Goal: Use online tool/utility: Utilize a website feature to perform a specific function

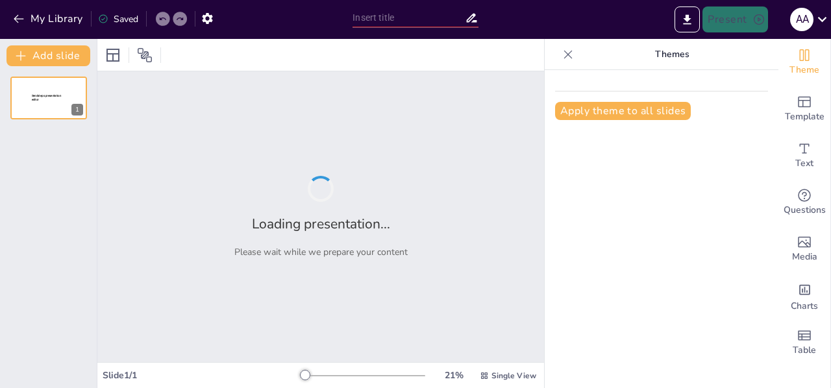
type input "Estrategias 360º: Soluciones Digitales para la Digitalización Empresarial"
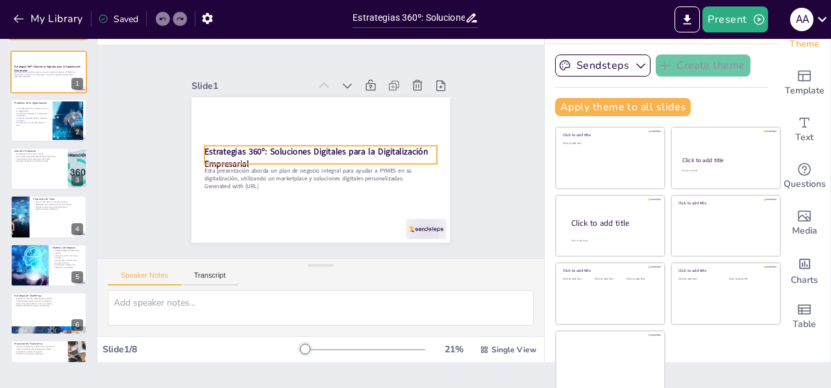
scroll to position [28, 0]
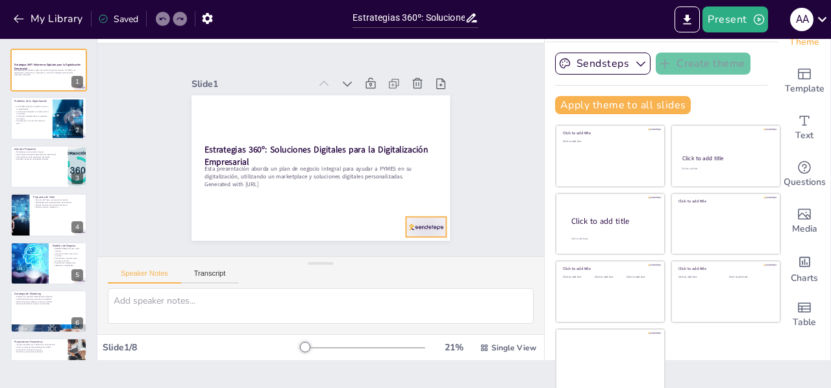
click at [414, 225] on div at bounding box center [417, 237] width 42 height 24
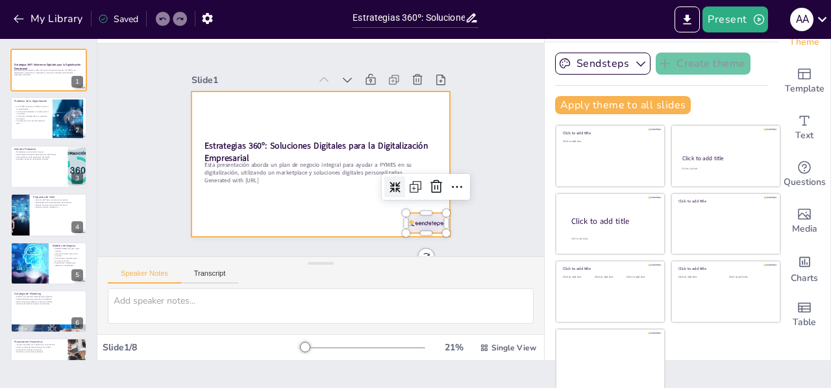
scroll to position [0, 0]
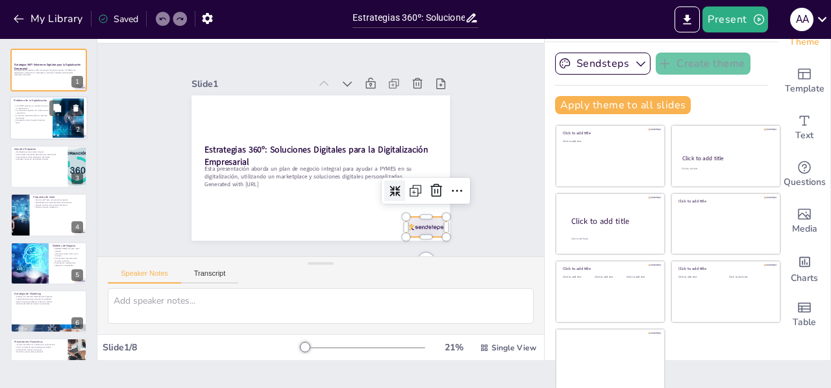
click at [66, 117] on div at bounding box center [68, 119] width 90 height 40
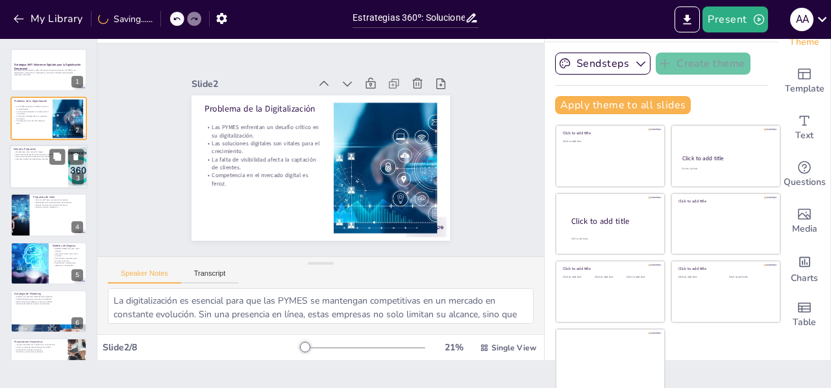
click at [25, 165] on div at bounding box center [49, 167] width 78 height 44
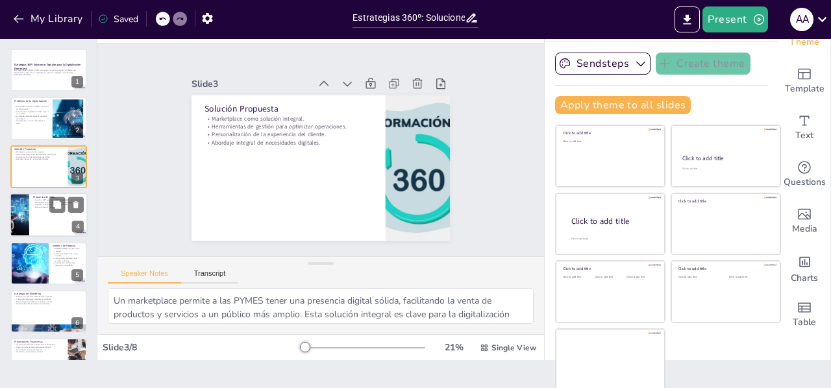
click at [19, 216] on div at bounding box center [19, 215] width 72 height 44
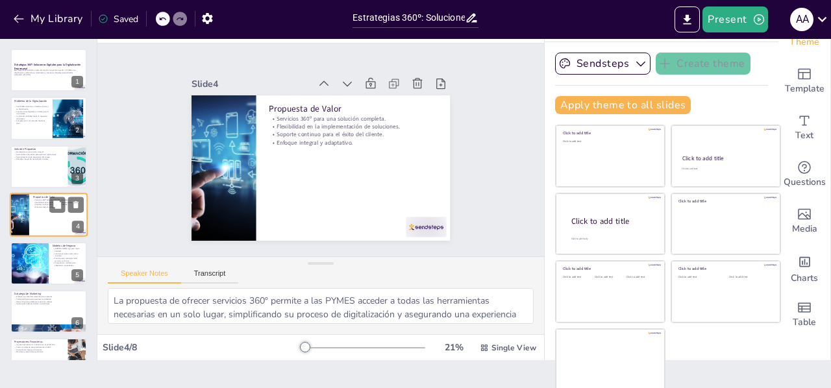
scroll to position [16, 0]
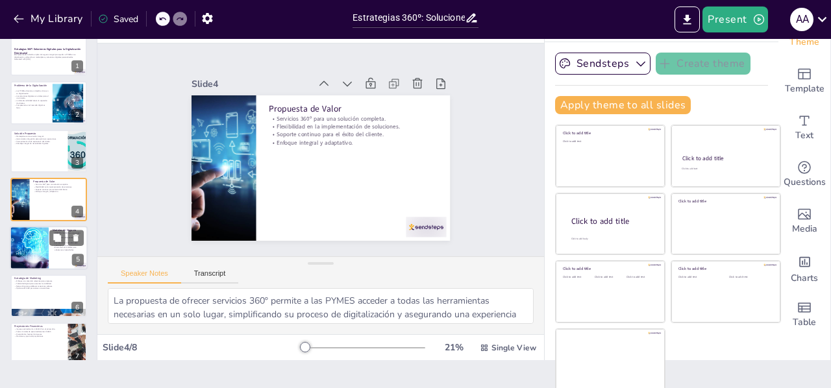
click at [35, 245] on div at bounding box center [29, 248] width 105 height 44
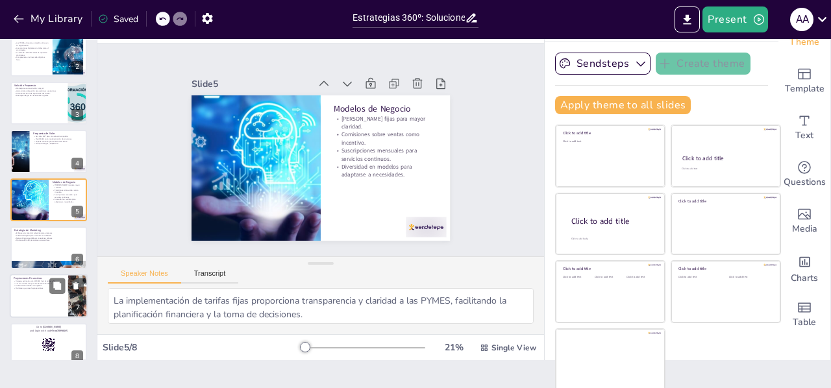
click at [25, 285] on p "Diversidad en fuentes de ingresos." at bounding box center [39, 286] width 51 height 3
type textarea "Las proyecciones de ingresos son un indicador clave de la viabilidad del negoci…"
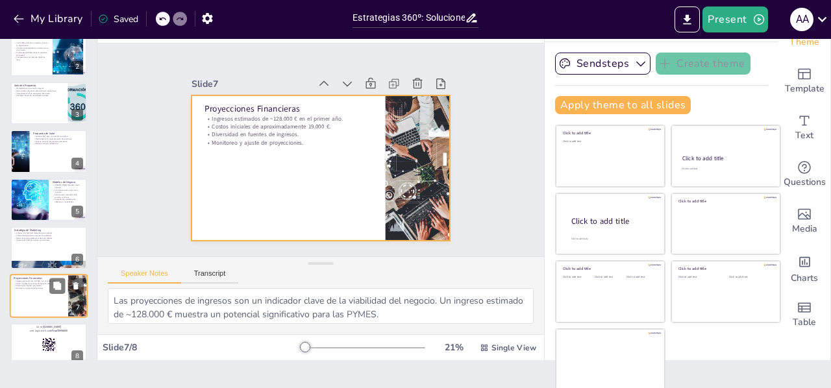
scroll to position [80, 0]
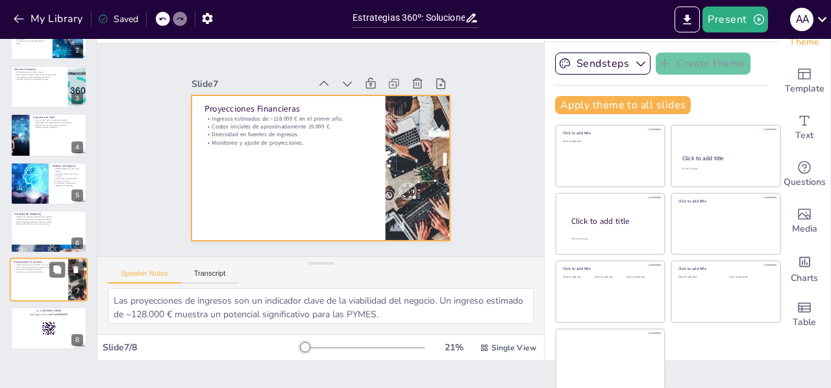
click at [30, 283] on div at bounding box center [49, 280] width 78 height 44
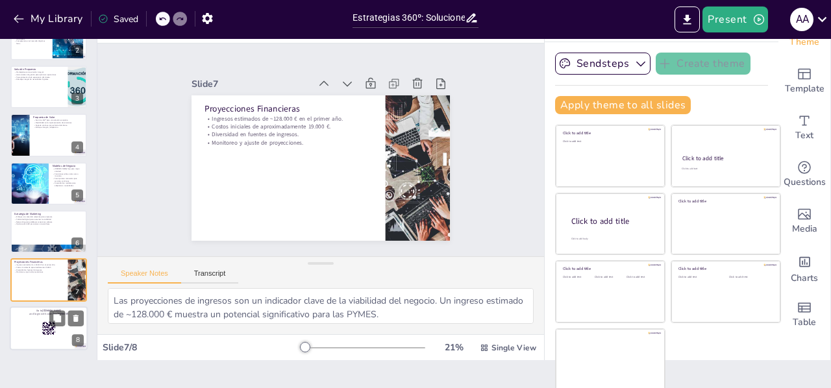
click at [27, 317] on div at bounding box center [49, 328] width 78 height 44
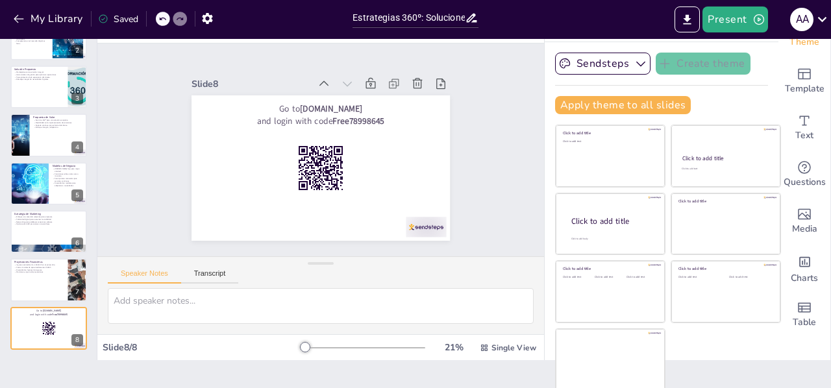
scroll to position [0, 0]
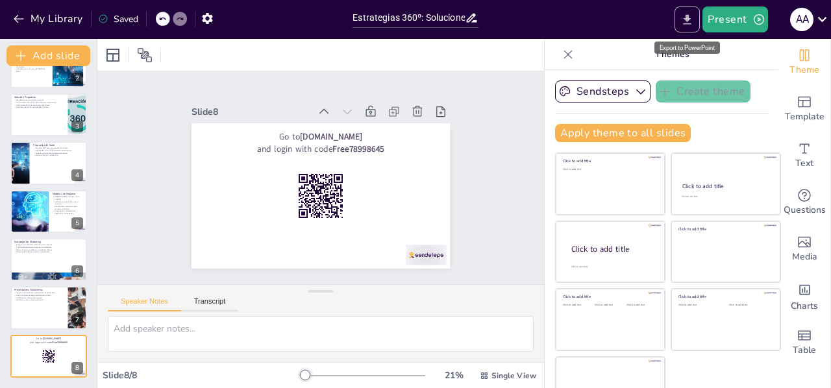
click at [684, 14] on icon "Export to PowerPoint" at bounding box center [687, 20] width 14 height 14
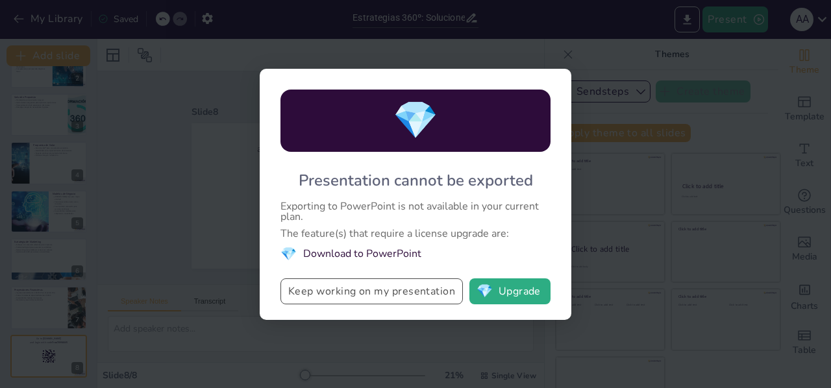
click at [366, 293] on button "Keep working on my presentation" at bounding box center [371, 292] width 182 height 26
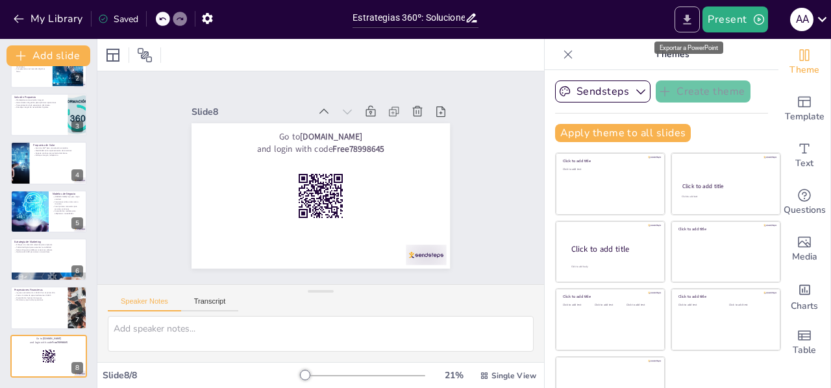
click at [684, 21] on icon "Export to PowerPoint" at bounding box center [687, 20] width 14 height 14
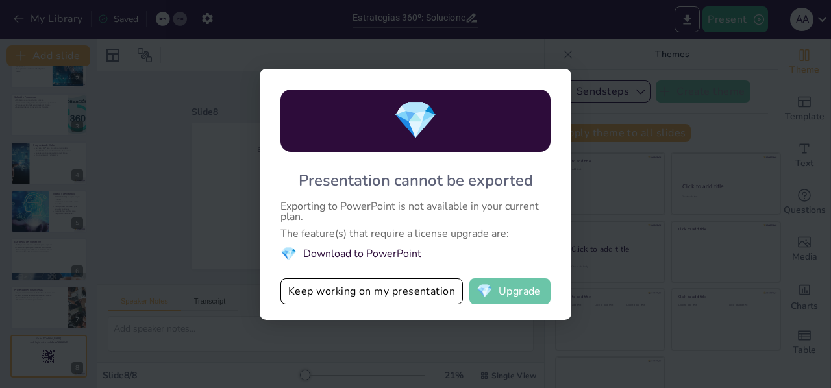
click at [524, 288] on button "💎 Upgrade" at bounding box center [509, 292] width 81 height 26
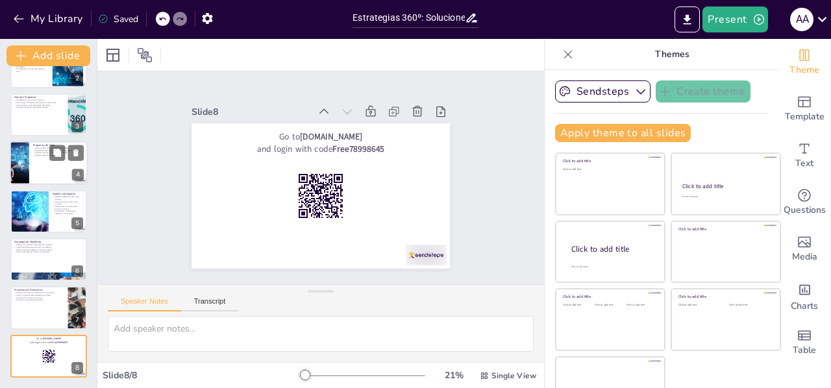
click at [49, 158] on div at bounding box center [49, 163] width 78 height 44
type textarea "La propuesta de ofrecer servicios 360º permite a las PYMES acceder a todas las …"
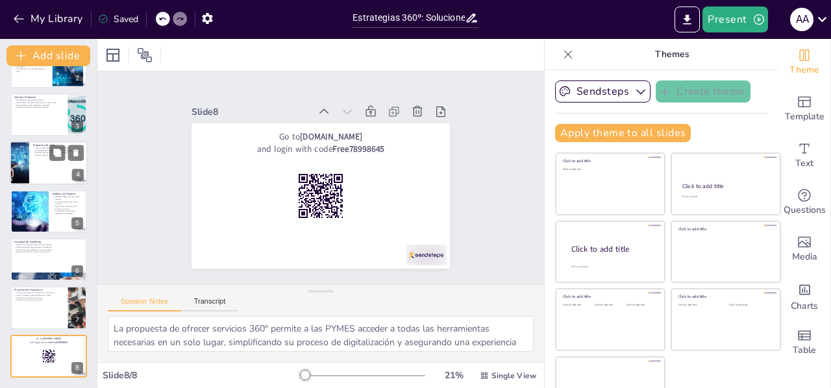
scroll to position [16, 0]
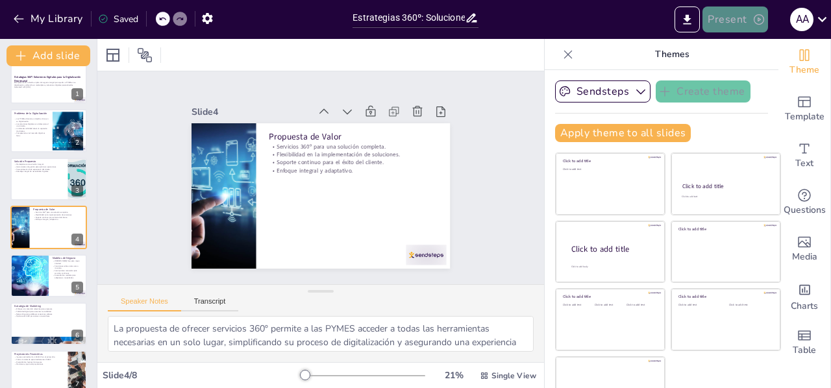
click at [730, 20] on button "Present" at bounding box center [734, 19] width 65 height 26
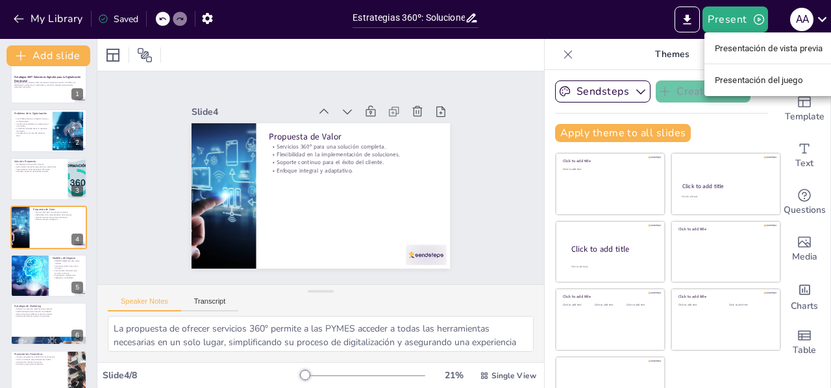
click at [738, 51] on font "Presentación de vista previa" at bounding box center [769, 48] width 108 height 10
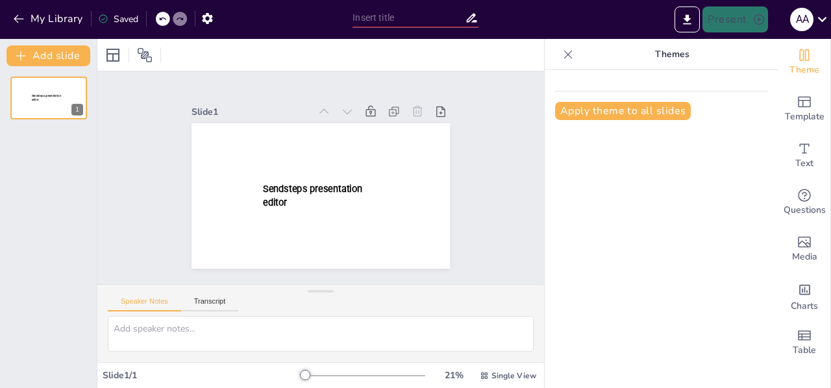
type input "Estrategias 360º: Soluciones Digitales para la Digitalización Empresarial"
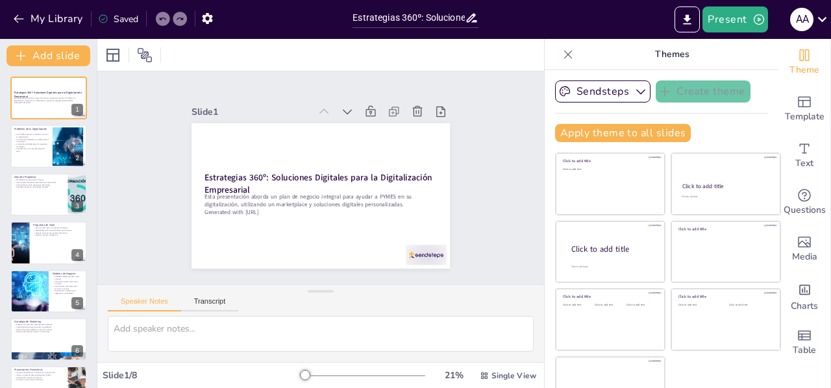
click at [732, 64] on p "Themes" at bounding box center [671, 54] width 187 height 31
